Goal: Go to known website: Go to known website

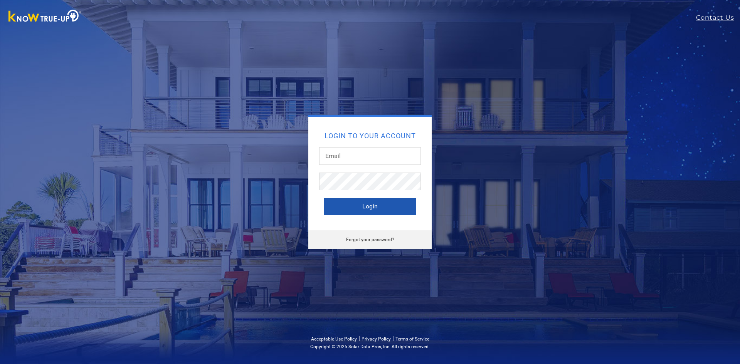
type input "fhl1958@sbcglobal.net"
click at [367, 205] on button "Login" at bounding box center [370, 206] width 93 height 17
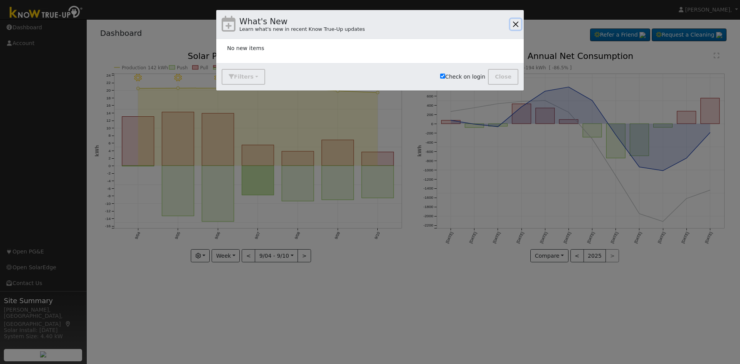
click at [517, 22] on button "button" at bounding box center [515, 24] width 11 height 11
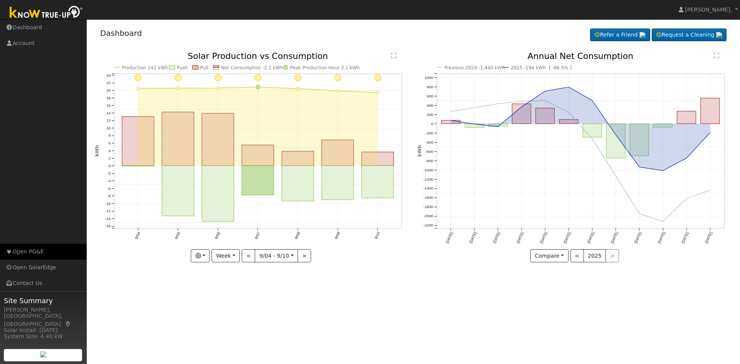
click at [38, 252] on link "Open PG&E" at bounding box center [43, 252] width 87 height 16
click at [39, 270] on link "Open SolarEdge" at bounding box center [43, 268] width 87 height 16
